Goal: Information Seeking & Learning: Learn about a topic

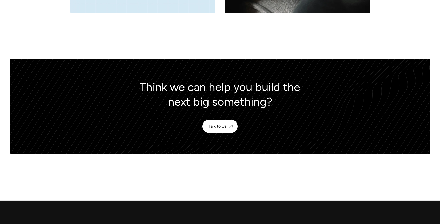
scroll to position [2355, 0]
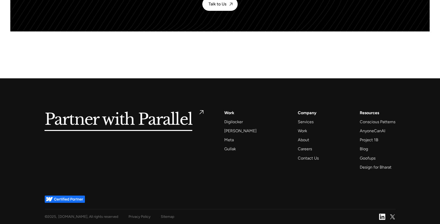
click at [148, 117] on h5 "Partner with Parallel" at bounding box center [119, 119] width 148 height 21
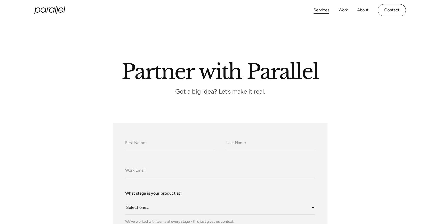
click at [322, 12] on link "Services" at bounding box center [321, 9] width 16 height 7
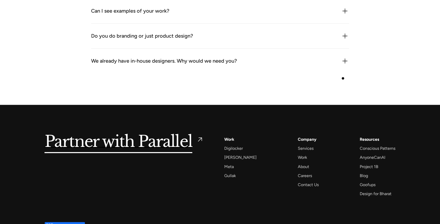
scroll to position [1614, 0]
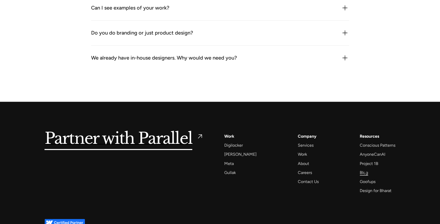
click at [365, 172] on div "Blog" at bounding box center [363, 172] width 8 height 7
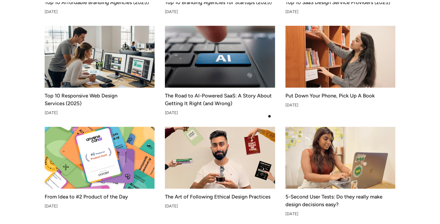
scroll to position [243, 0]
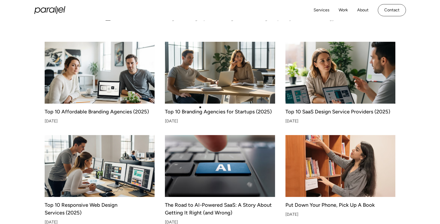
click at [200, 107] on link "Top 10 Branding Agencies for Startups (2025) Sep 3, 2025" at bounding box center [220, 82] width 110 height 81
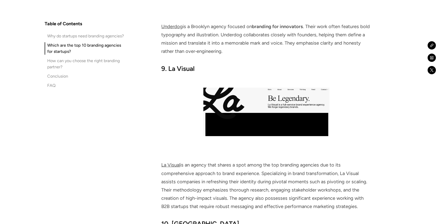
scroll to position [2511, 0]
